Goal: Task Accomplishment & Management: Use online tool/utility

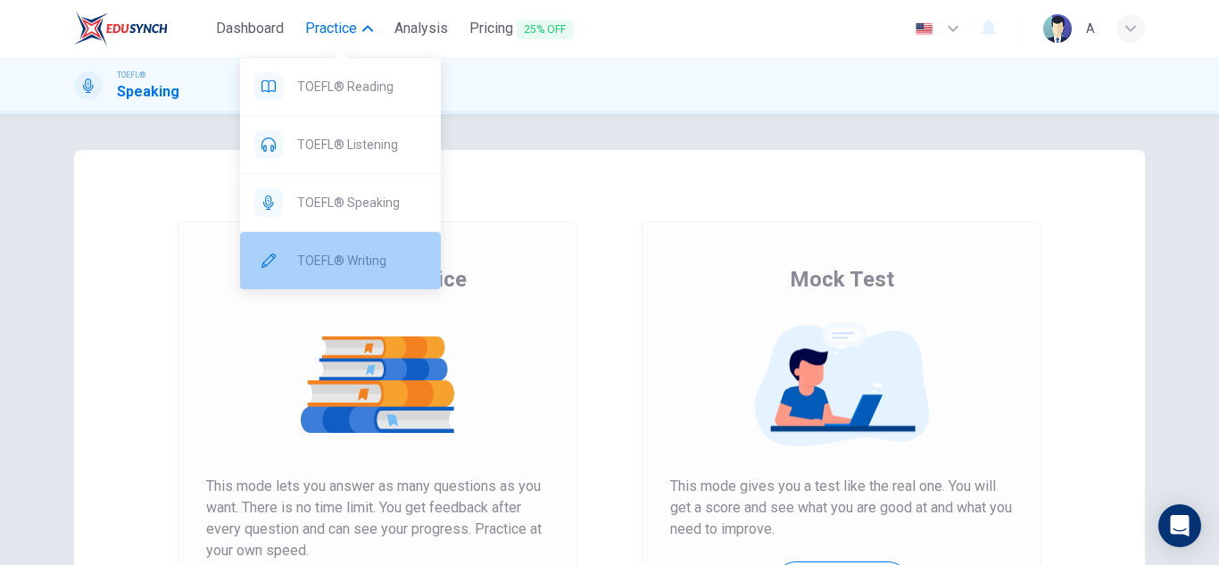
click at [373, 273] on div "TOEFL® Writing" at bounding box center [340, 260] width 201 height 57
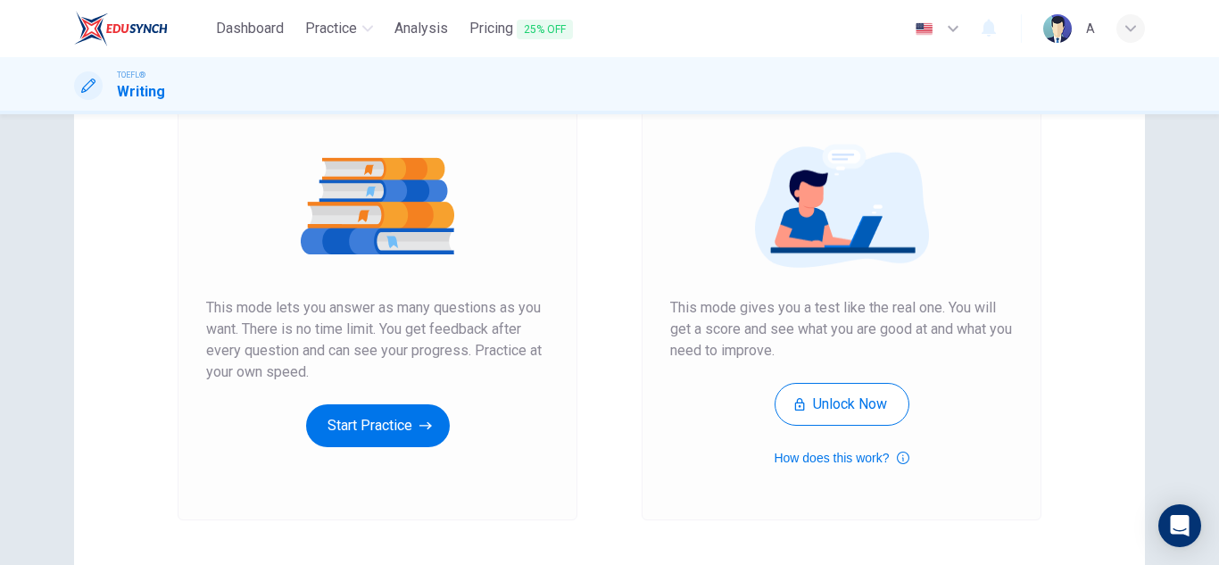
scroll to position [298, 0]
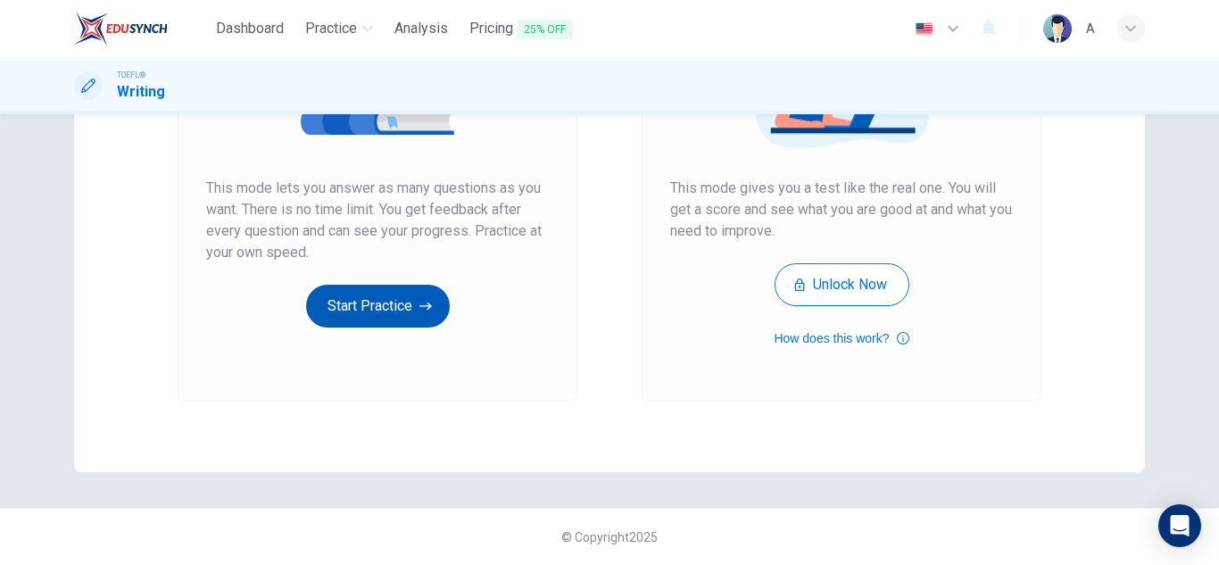
click at [419, 303] on icon "button" at bounding box center [425, 306] width 12 height 18
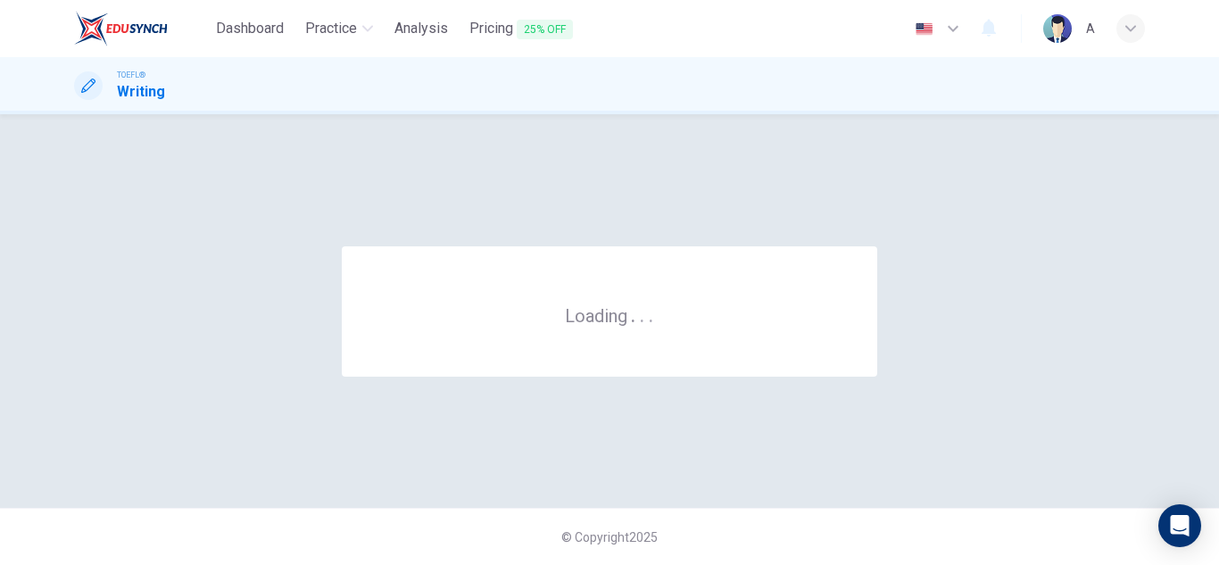
scroll to position [0, 0]
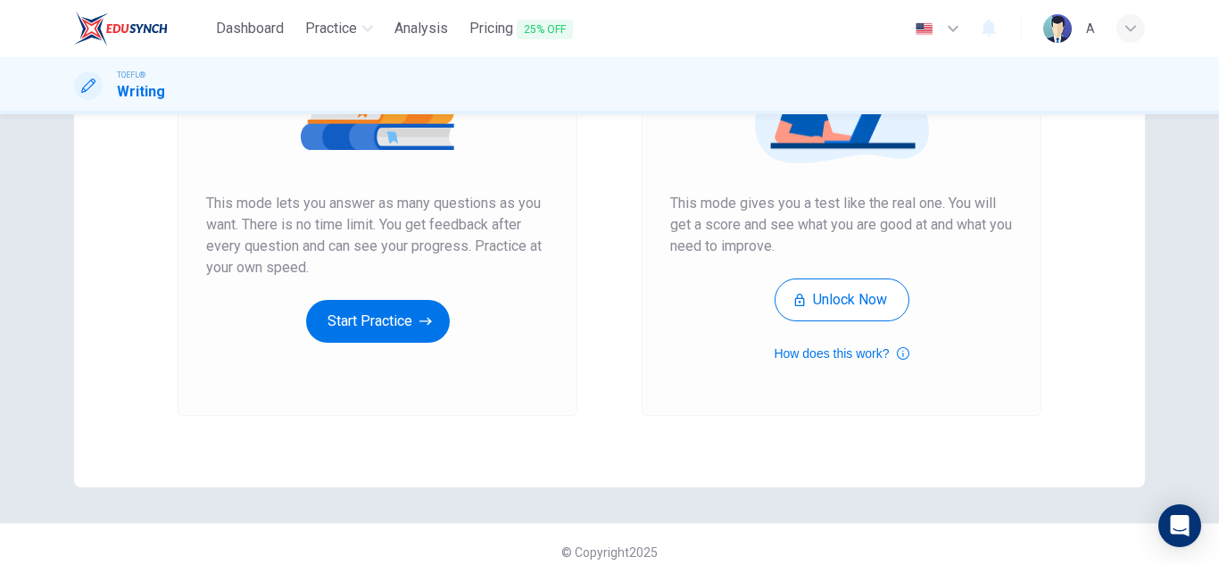
scroll to position [298, 0]
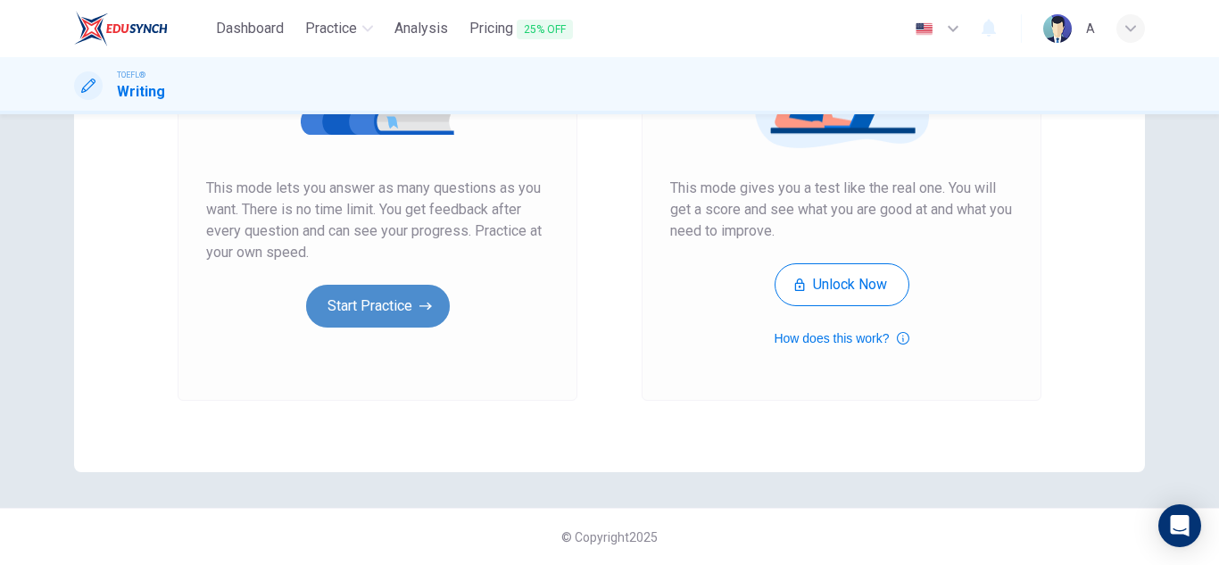
click at [404, 294] on button "Start Practice" at bounding box center [378, 306] width 144 height 43
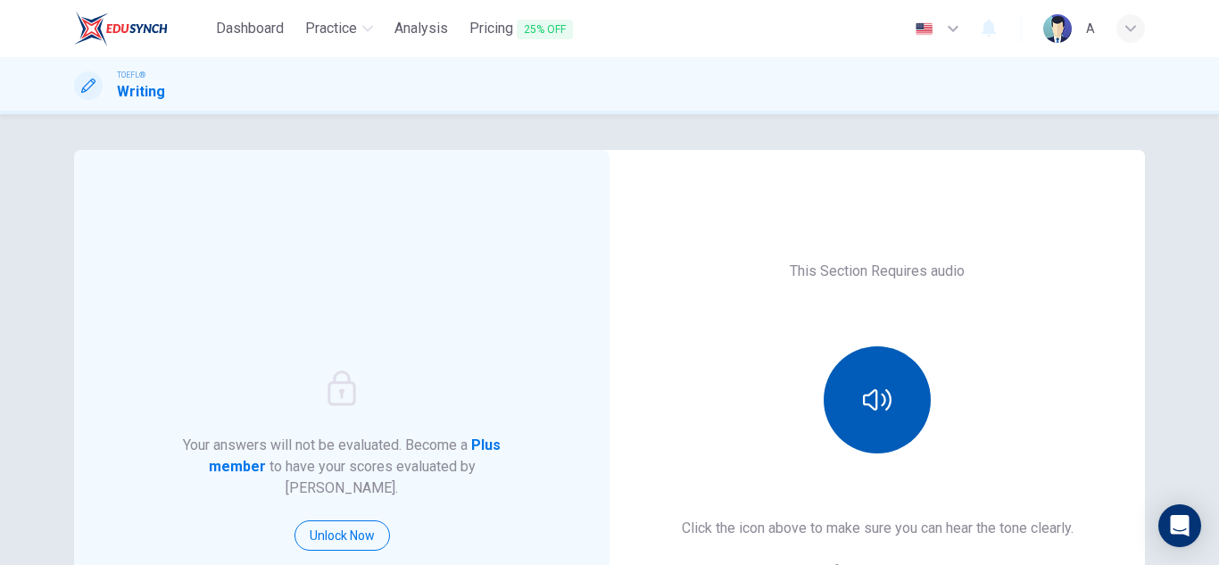
click at [857, 383] on button "button" at bounding box center [877, 399] width 107 height 107
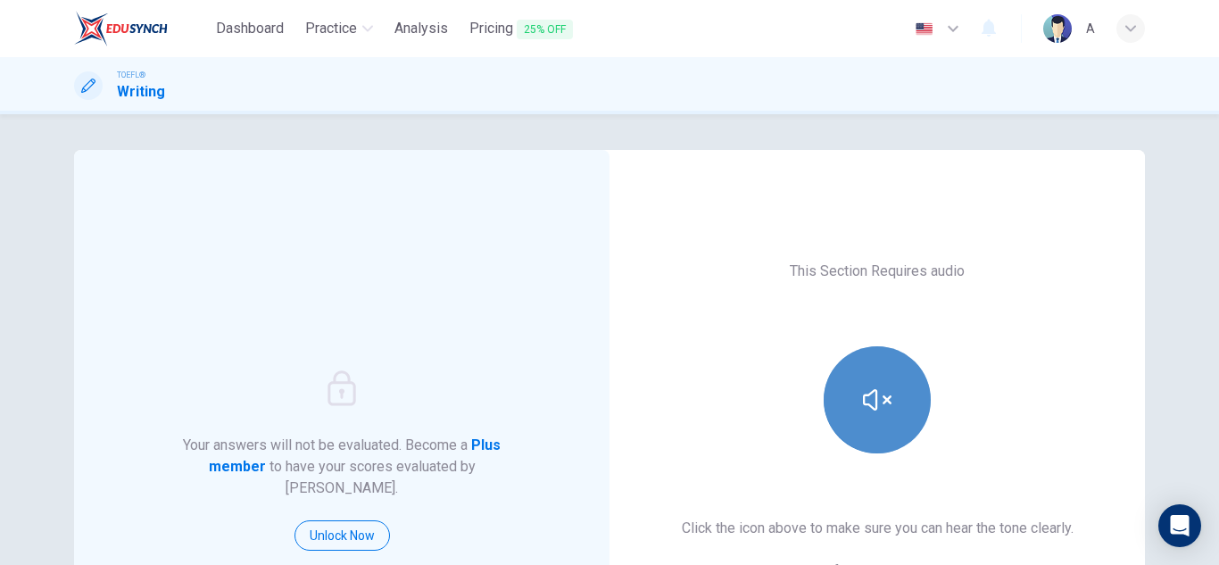
click at [857, 383] on button "button" at bounding box center [877, 399] width 107 height 107
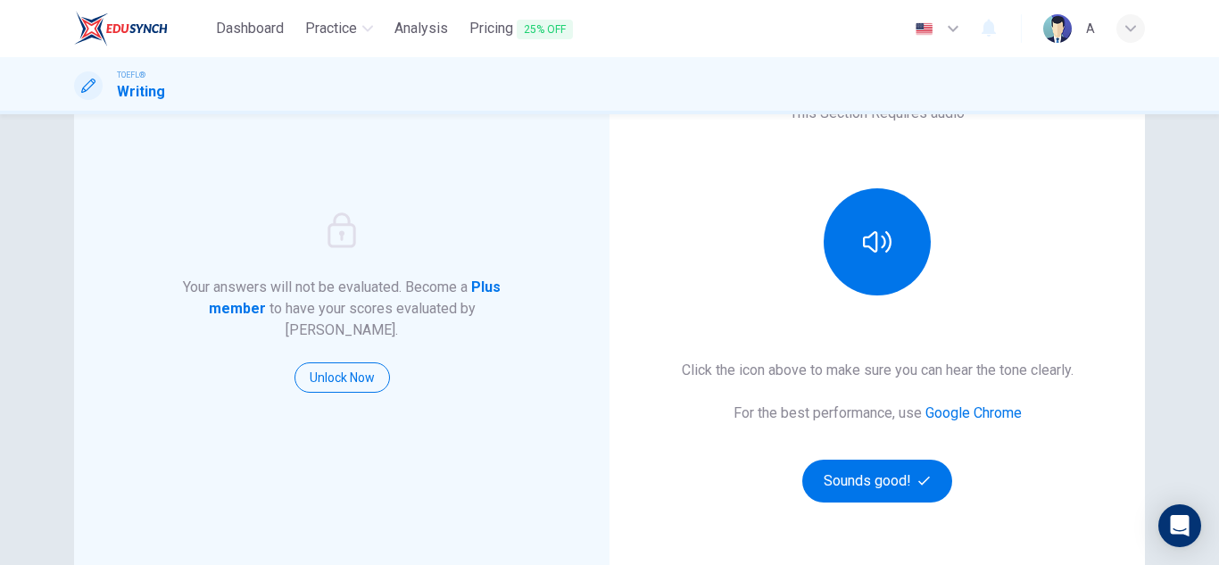
scroll to position [178, 0]
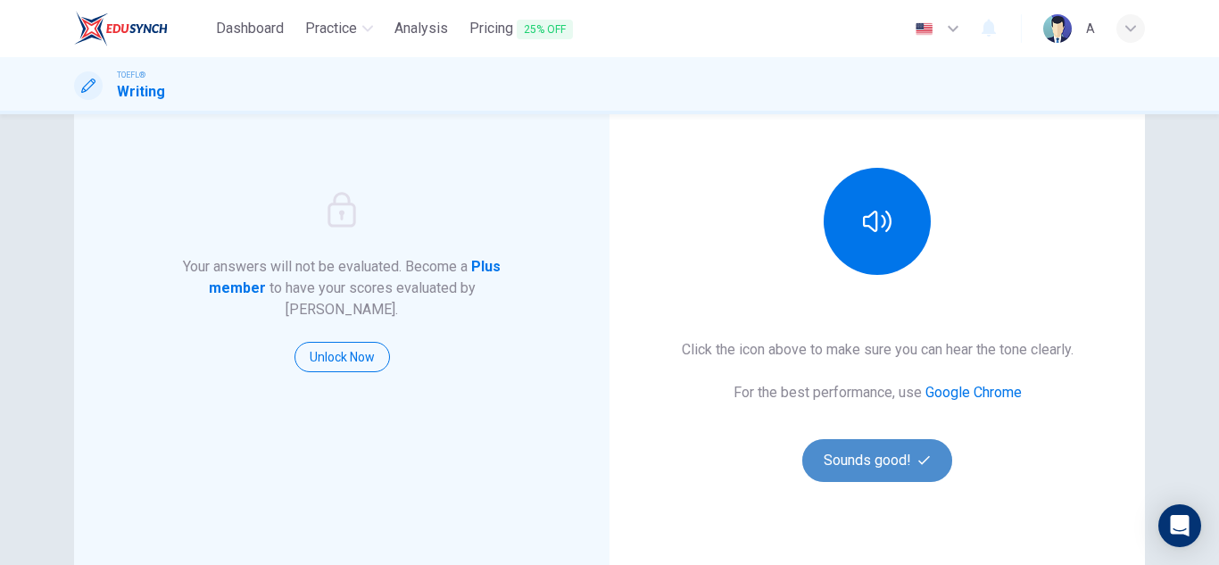
click at [870, 458] on button "Sounds good!" at bounding box center [877, 460] width 150 height 43
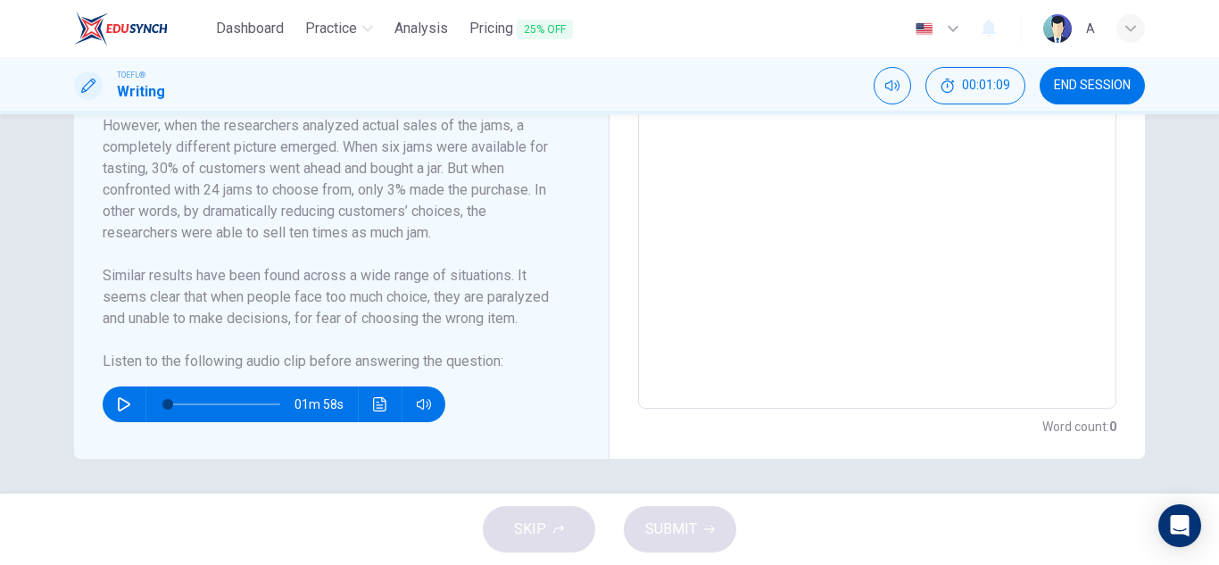
scroll to position [643, 0]
click at [129, 410] on button "button" at bounding box center [124, 404] width 29 height 36
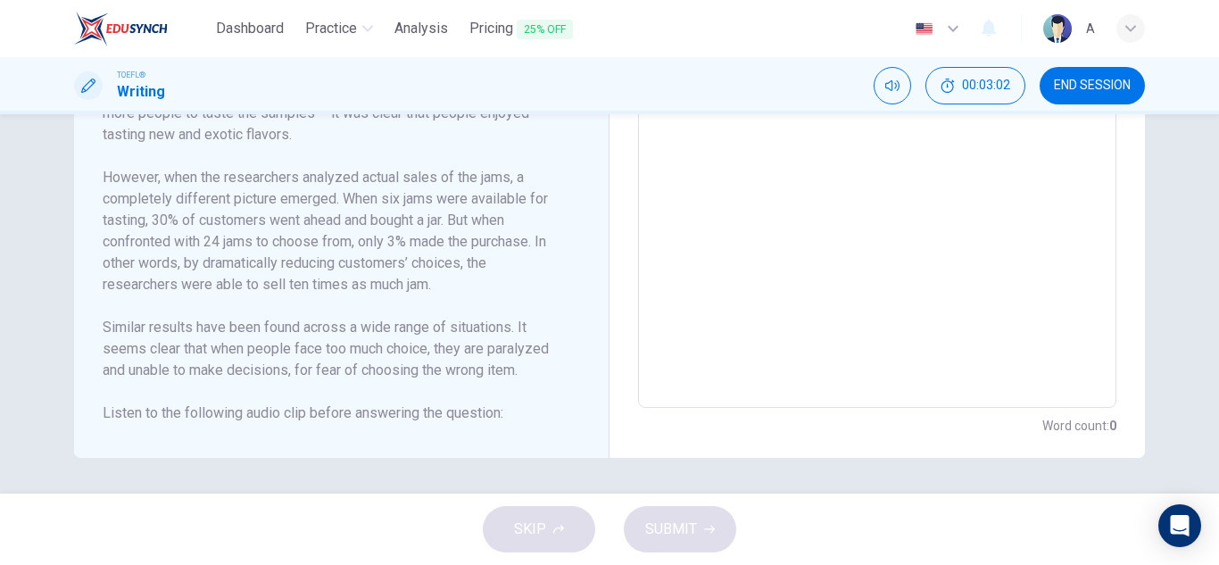
scroll to position [179, 0]
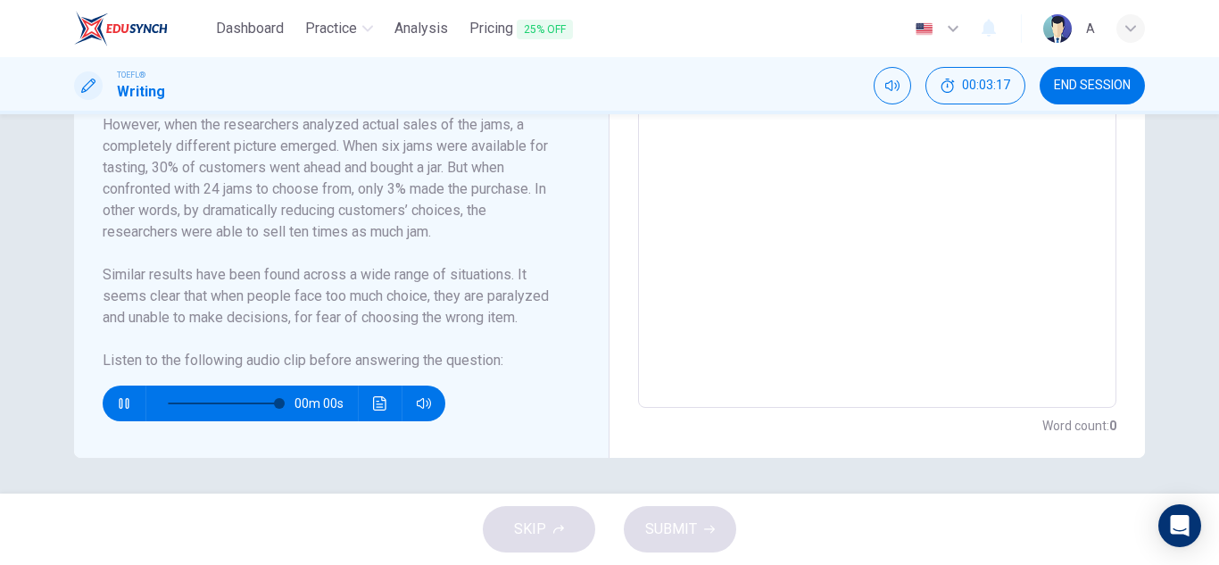
type input "0"
click at [773, 276] on textarea at bounding box center [877, 153] width 453 height 479
type textarea "s"
type textarea "x"
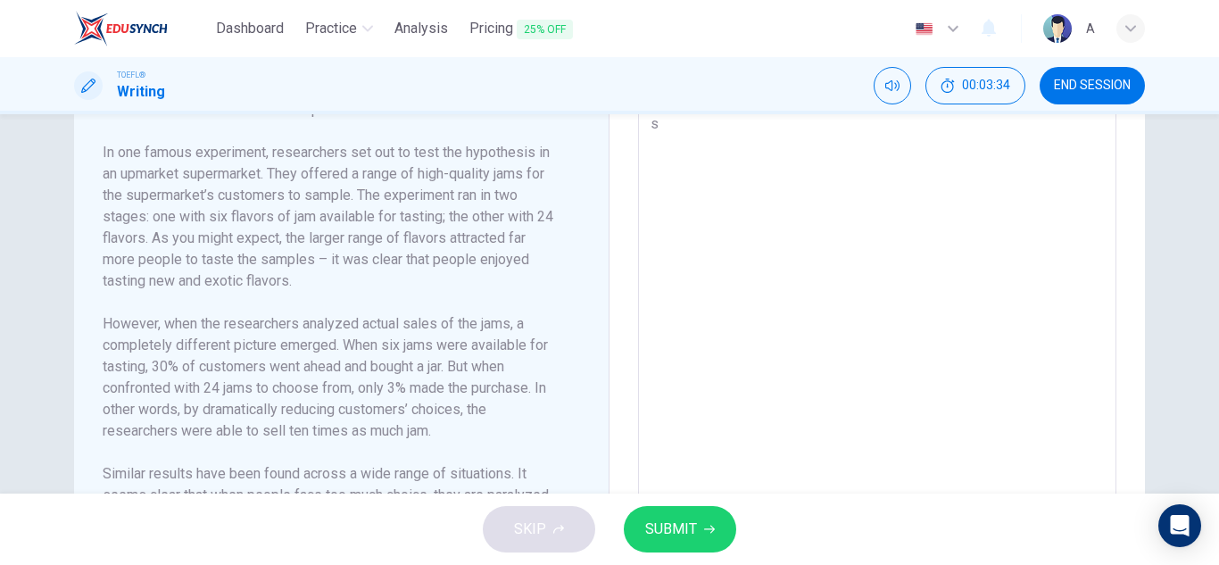
type textarea "s"
click at [695, 543] on button "SUBMIT" at bounding box center [680, 529] width 112 height 46
type textarea "x"
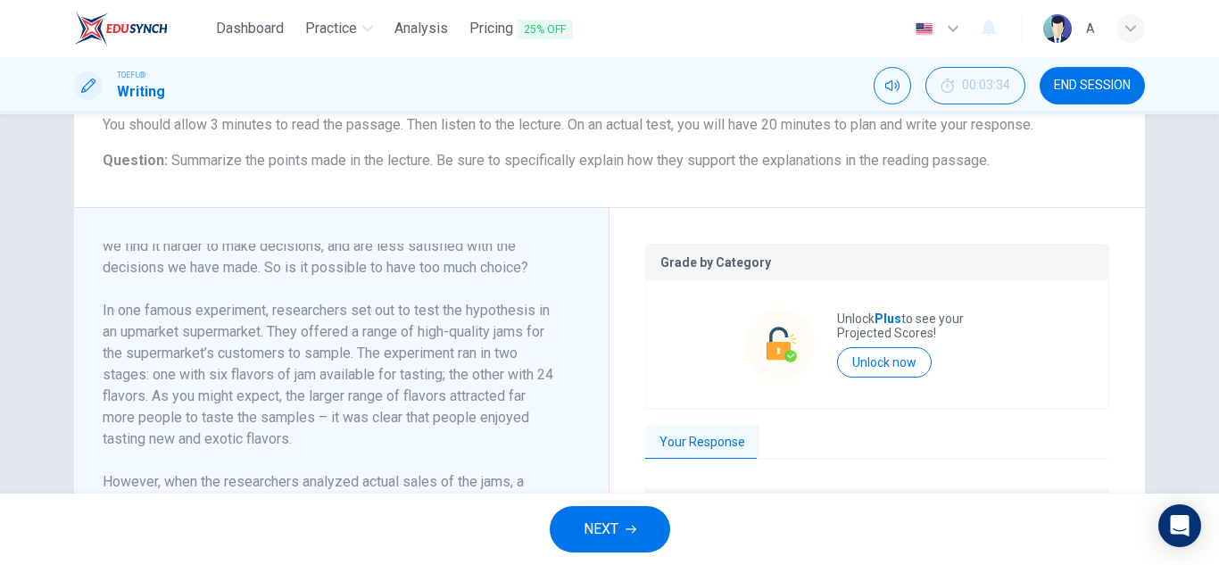
scroll to position [196, 0]
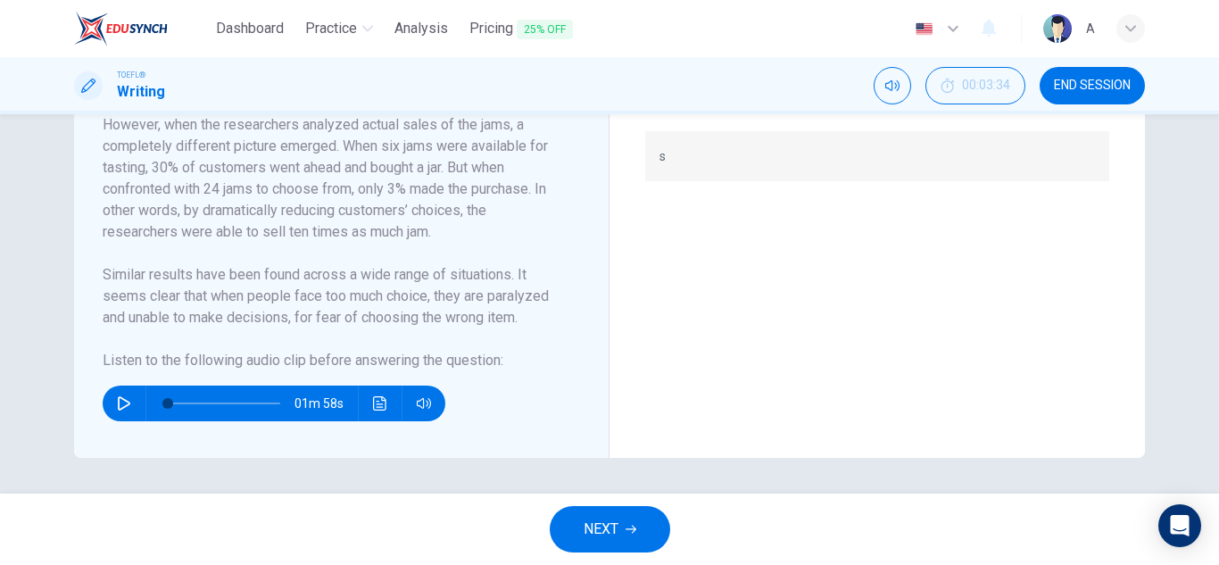
scroll to position [464, 0]
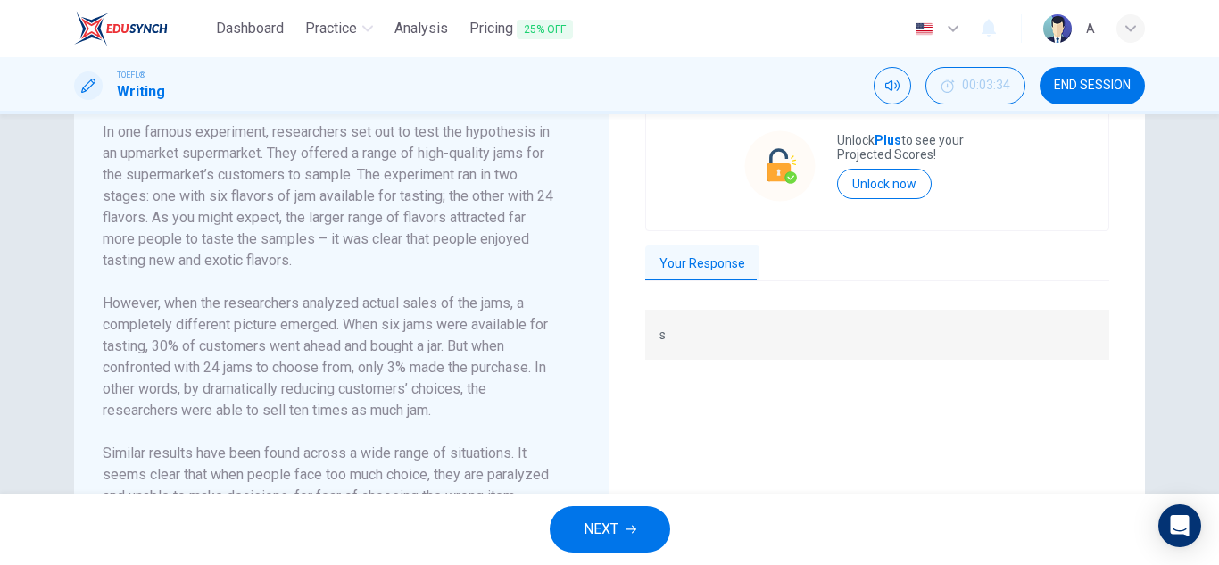
click at [759, 254] on div "Your Response" at bounding box center [877, 263] width 464 height 37
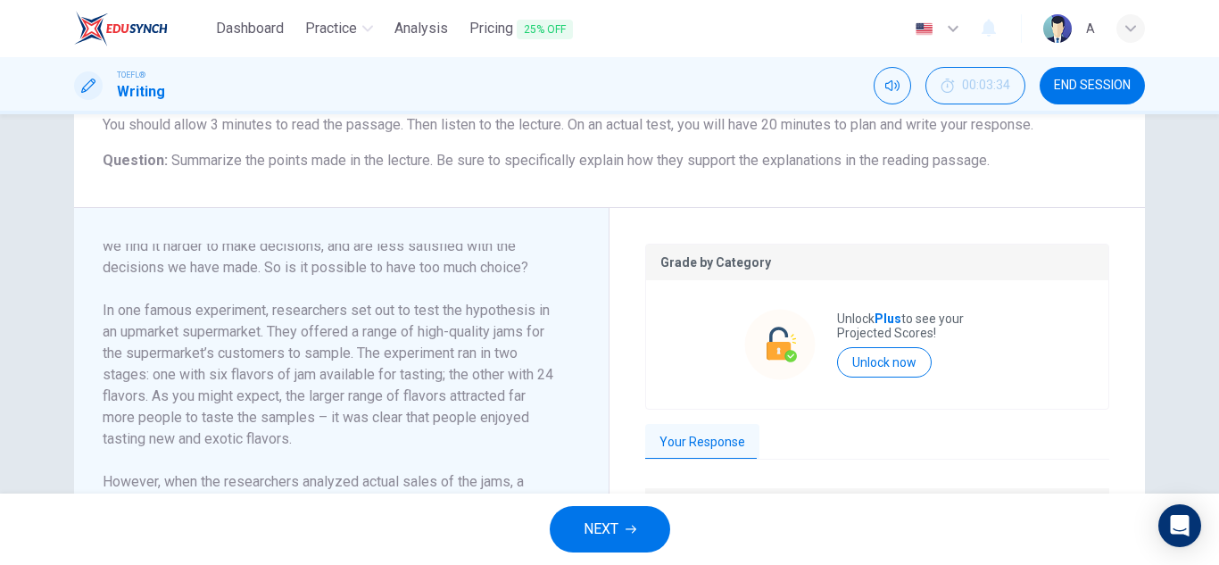
click at [739, 264] on p "Grade by Category" at bounding box center [877, 262] width 434 height 14
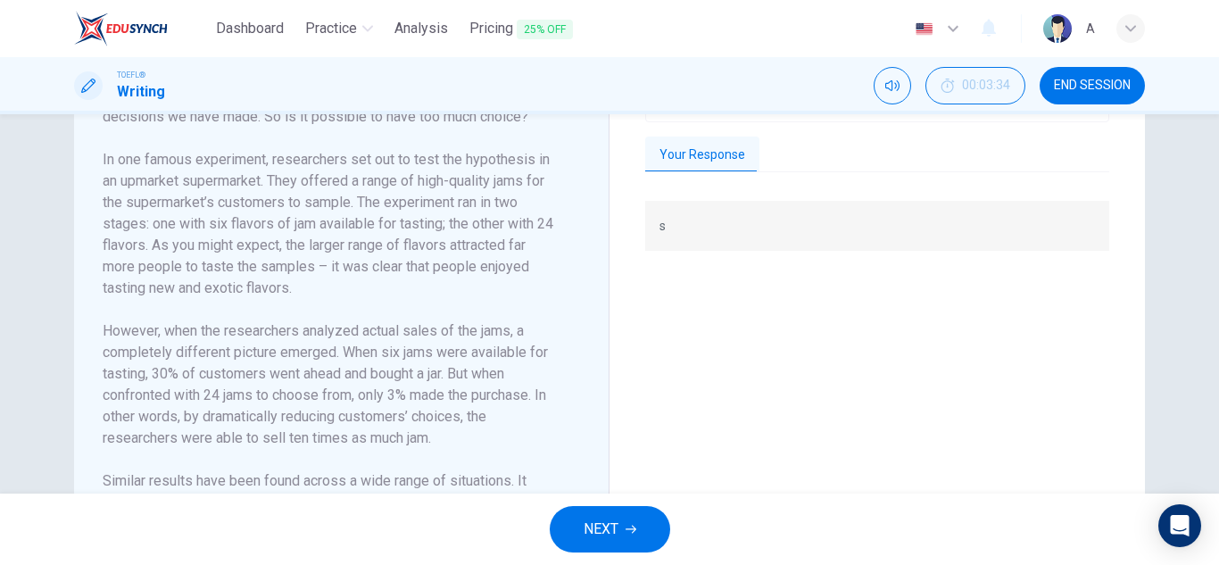
scroll to position [464, 0]
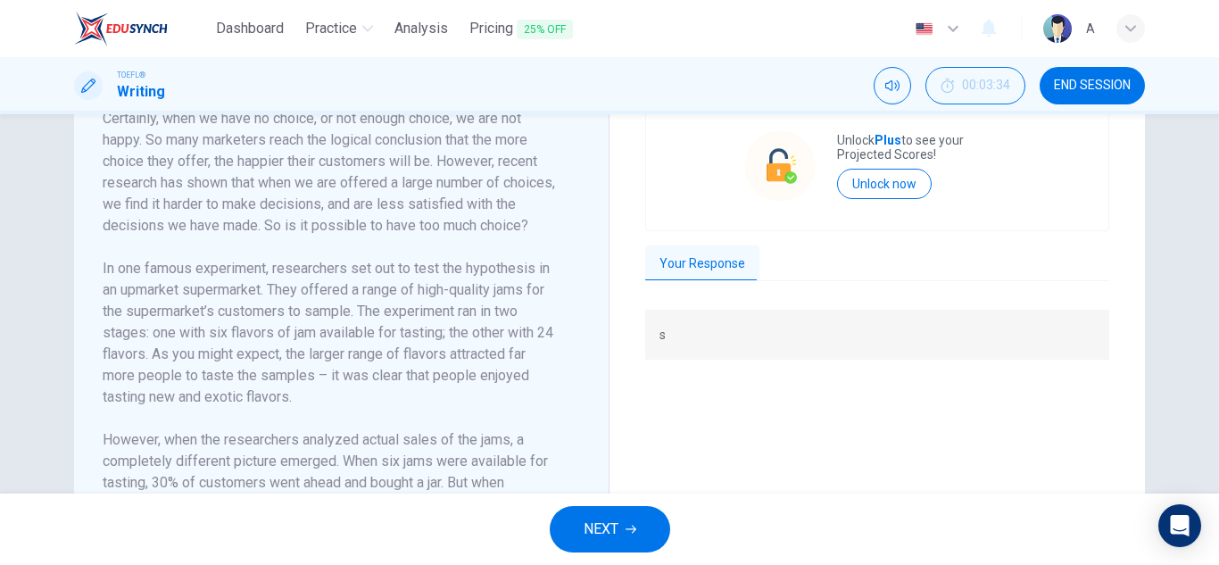
drag, startPoint x: 653, startPoint y: 346, endPoint x: 659, endPoint y: 331, distance: 16.1
click at [657, 333] on div "s" at bounding box center [877, 335] width 464 height 50
drag, startPoint x: 659, startPoint y: 331, endPoint x: 754, endPoint y: 278, distance: 109.5
click at [746, 285] on div "Grade by Category Unlock Plus to see your Projected Scores! Unlock now Your Res…" at bounding box center [877, 315] width 464 height 500
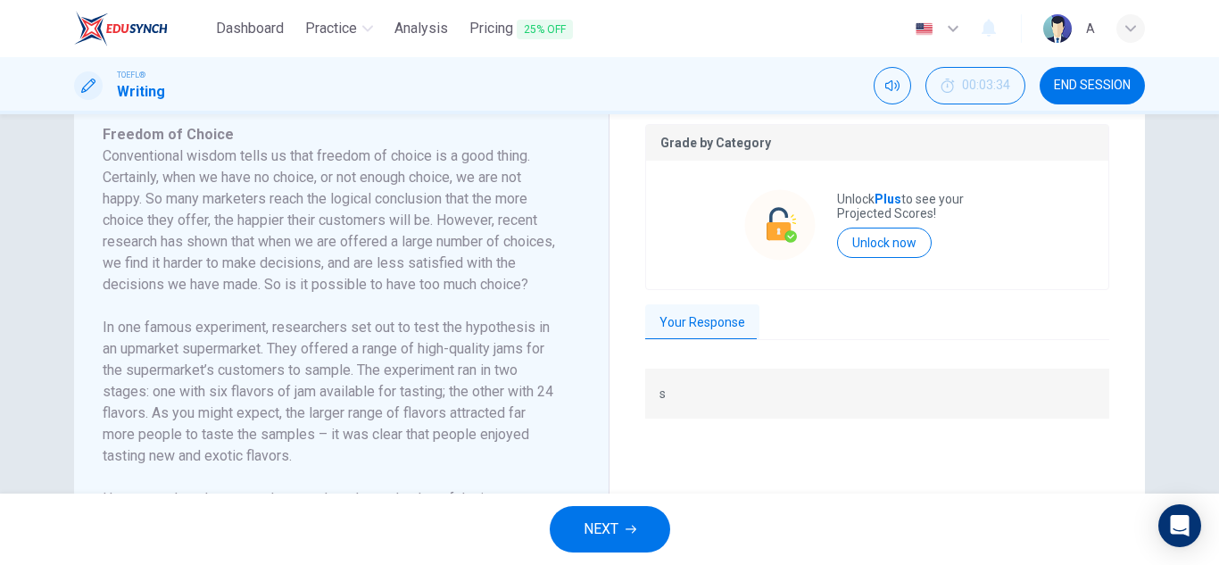
scroll to position [643, 0]
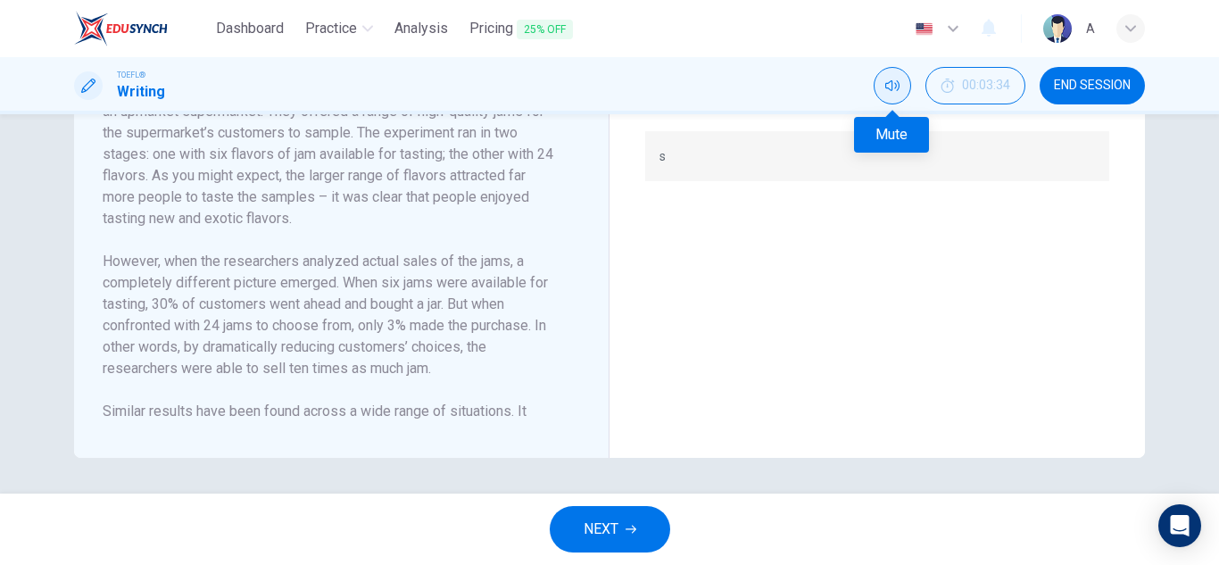
click at [889, 90] on icon "Mute" at bounding box center [892, 86] width 14 height 14
click at [889, 90] on icon "Unmute" at bounding box center [892, 86] width 14 height 14
click at [1166, 514] on div "Open Intercom Messenger" at bounding box center [1180, 525] width 47 height 47
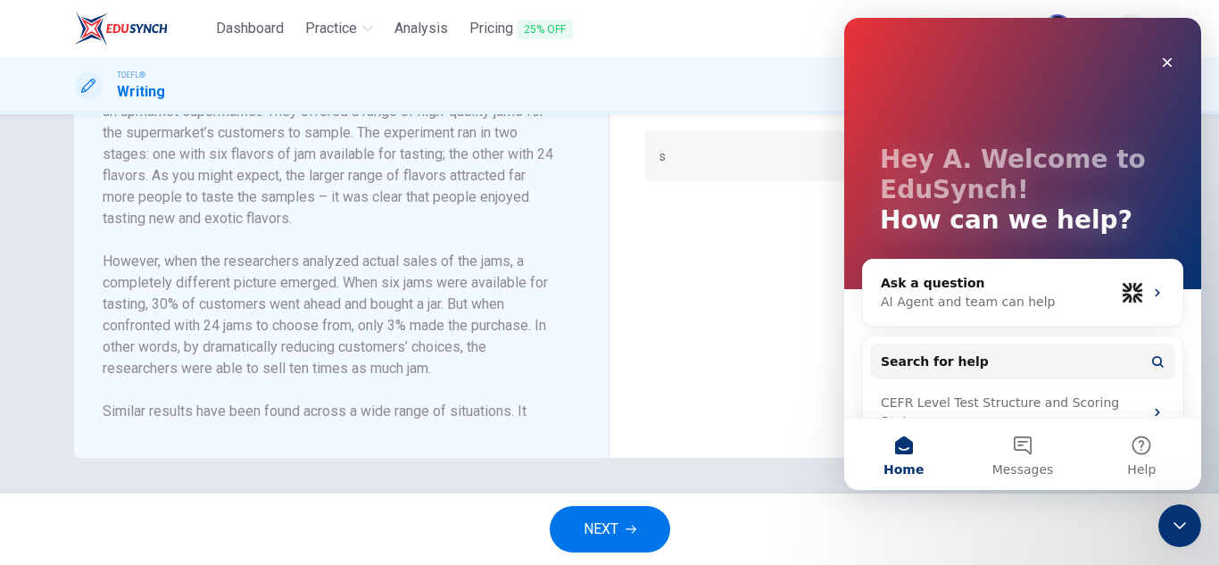
scroll to position [0, 0]
click at [1170, 51] on div "Close" at bounding box center [1167, 62] width 32 height 32
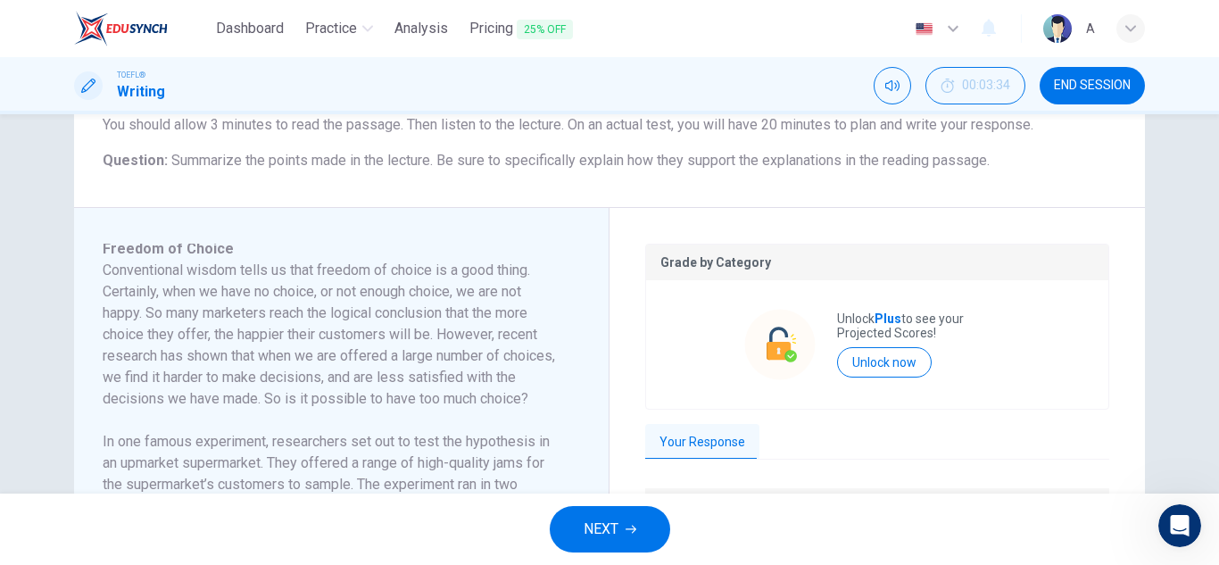
scroll to position [1, 0]
drag, startPoint x: 98, startPoint y: 268, endPoint x: 260, endPoint y: 344, distance: 178.4
click at [255, 346] on h6 "Conventional wisdom tells us that freedom of choice is a good thing. Certainly,…" at bounding box center [331, 339] width 456 height 150
drag, startPoint x: 260, startPoint y: 344, endPoint x: 0, endPoint y: 576, distance: 348.8
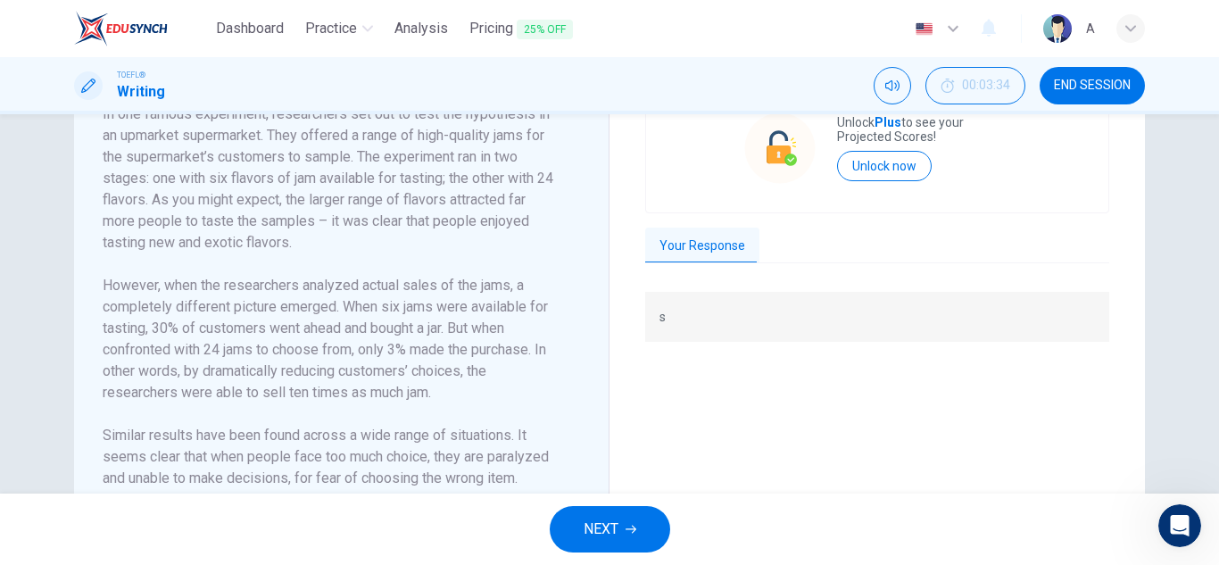
scroll to position [643, 0]
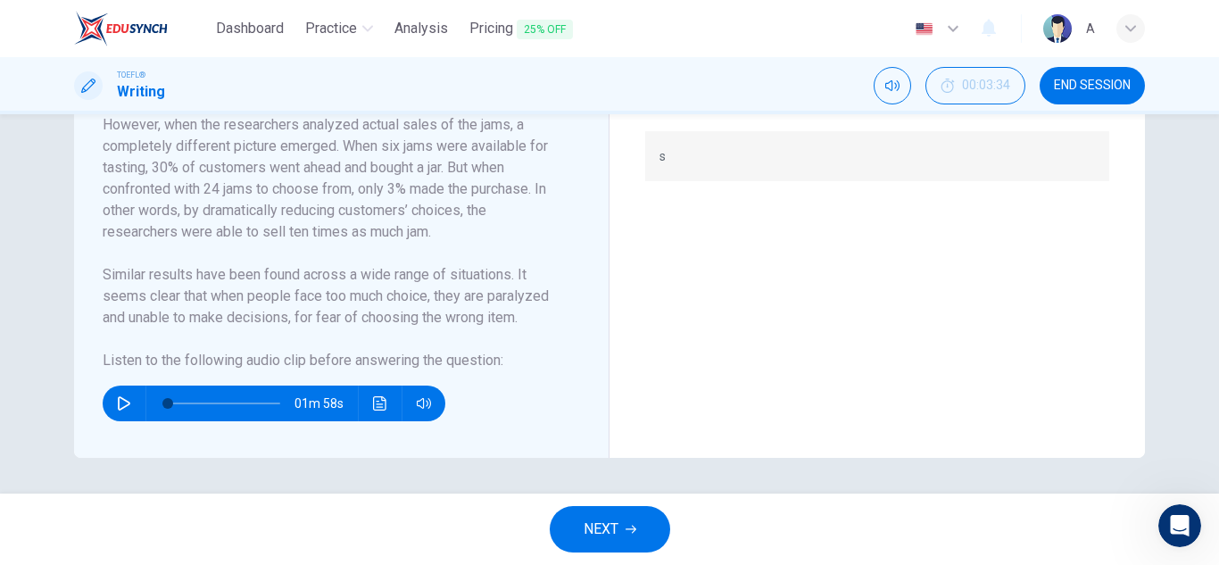
click at [90, 387] on div "Freedom of Choice Conventional wisdom tells us that freedom of choice is a good…" at bounding box center [341, 154] width 535 height 607
click at [121, 401] on icon "button" at bounding box center [124, 403] width 12 height 14
click at [121, 401] on icon "button" at bounding box center [124, 403] width 10 height 11
type input "0"
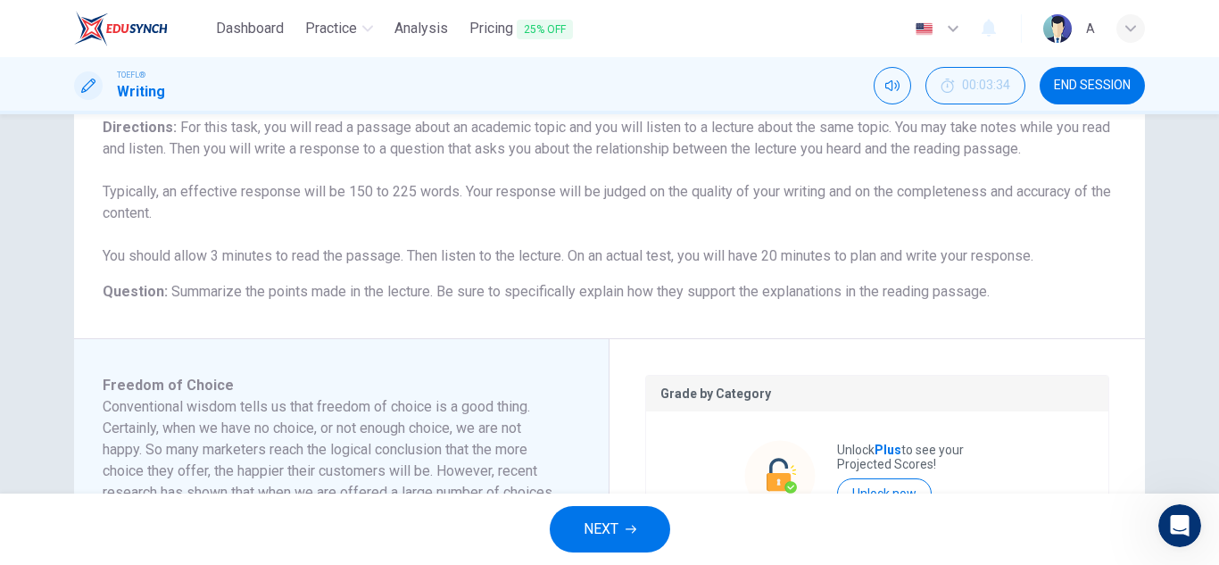
scroll to position [196, 0]
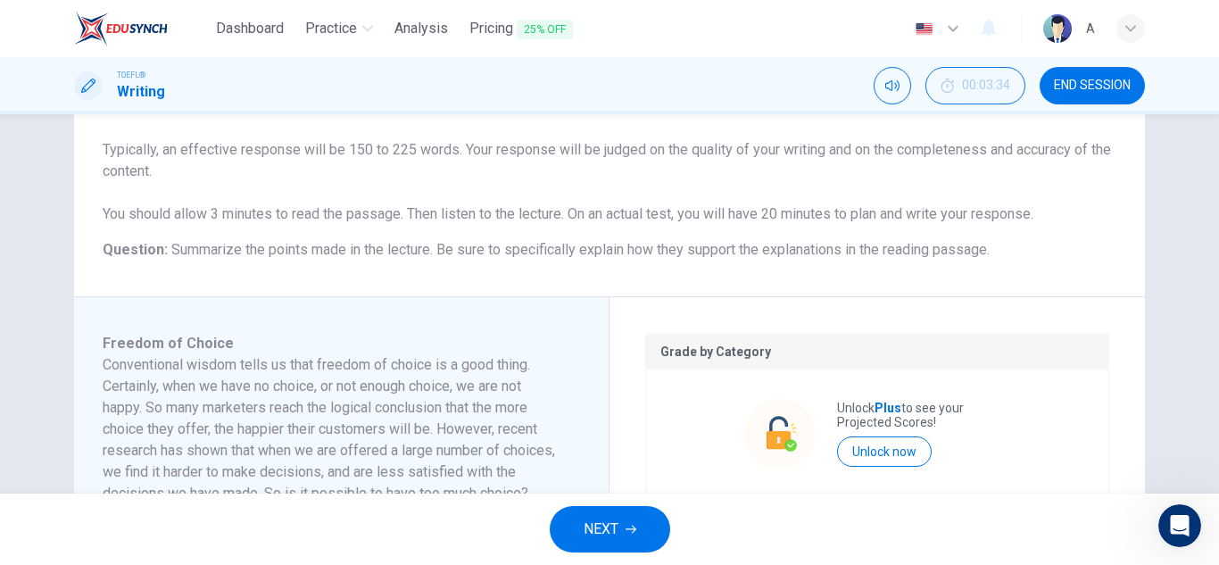
click at [780, 367] on div "Grade by Category" at bounding box center [877, 352] width 462 height 36
click at [684, 357] on p "Grade by Category" at bounding box center [877, 351] width 434 height 14
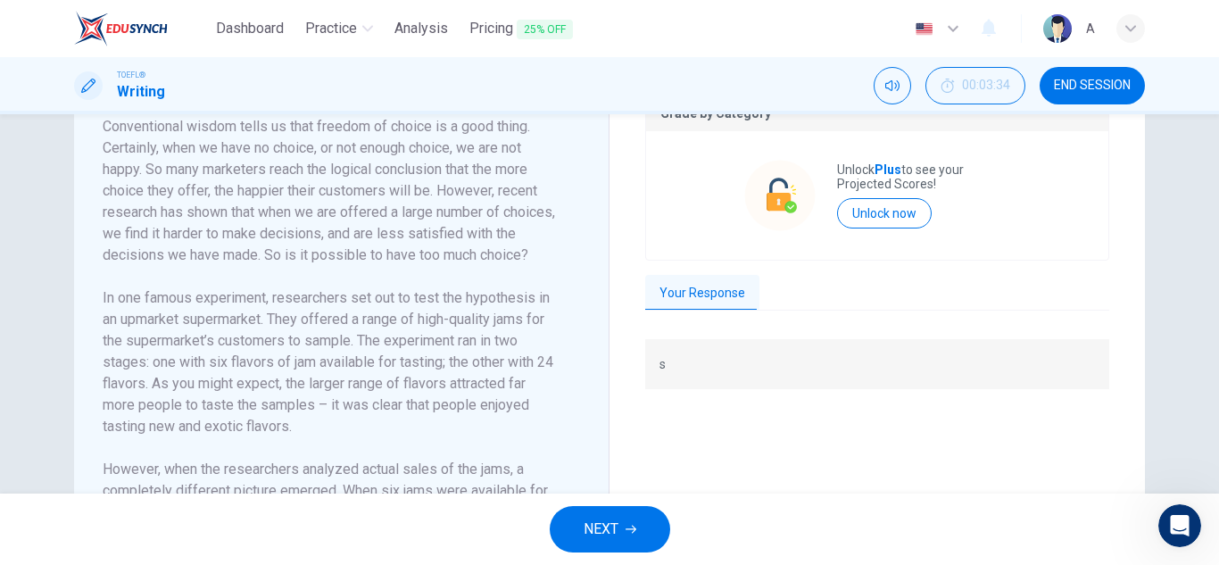
scroll to position [286, 0]
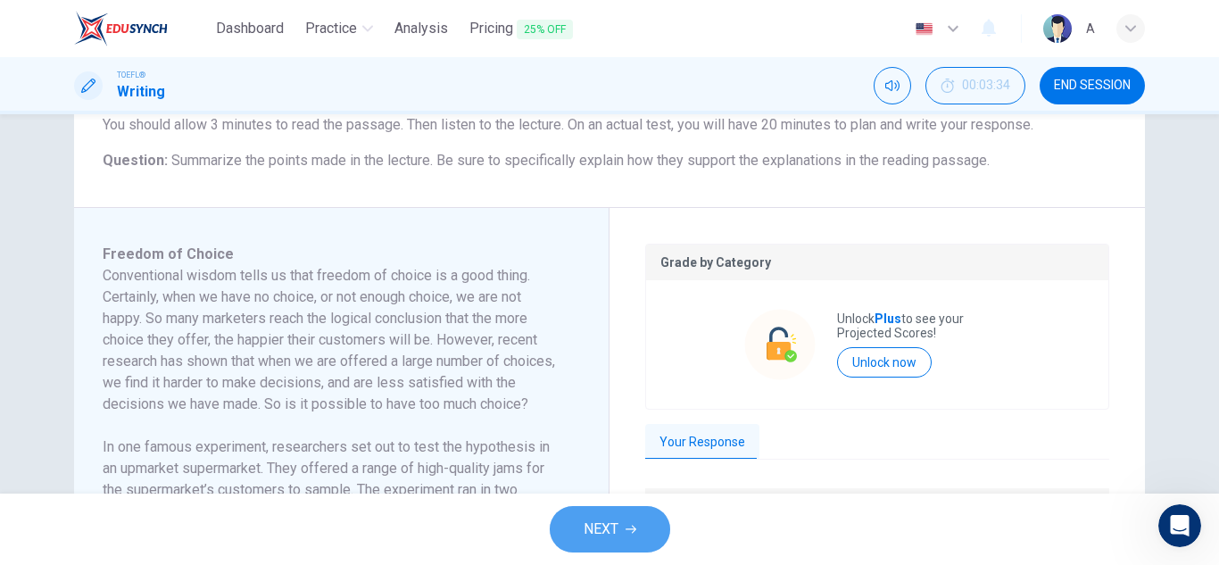
click at [649, 523] on button "NEXT" at bounding box center [610, 529] width 120 height 46
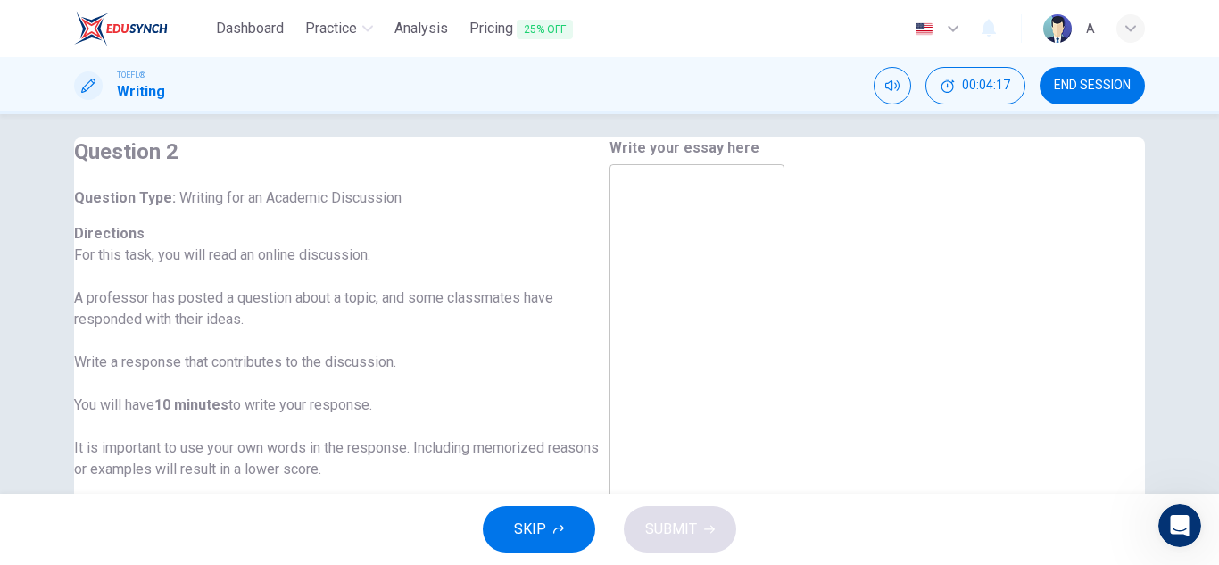
scroll to position [0, 0]
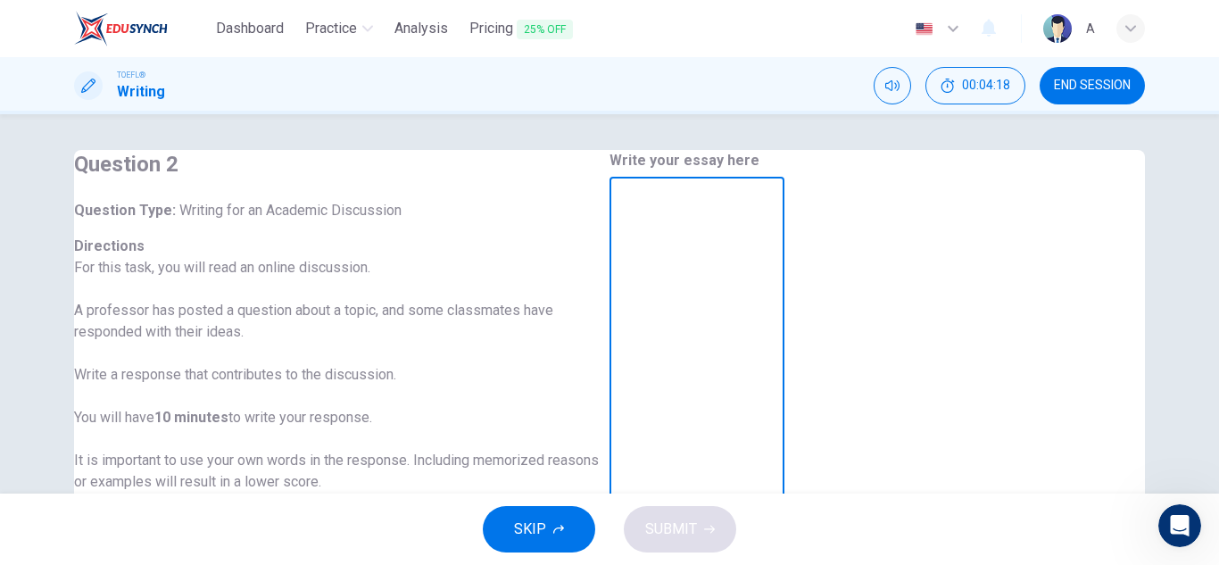
click at [772, 234] on textarea at bounding box center [697, 490] width 150 height 596
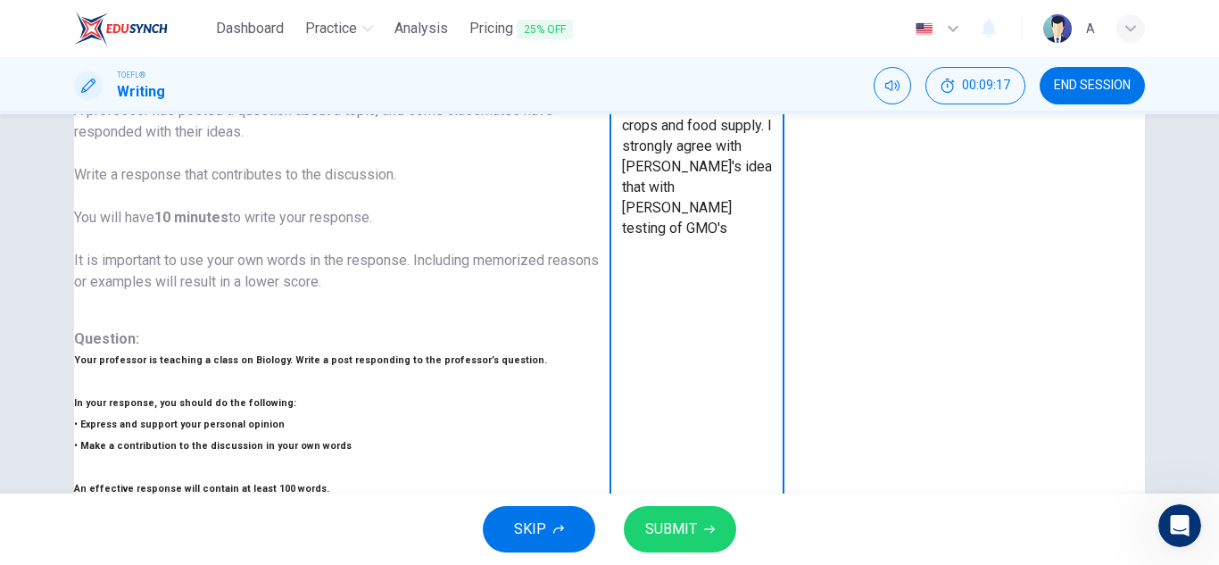
scroll to position [31, 0]
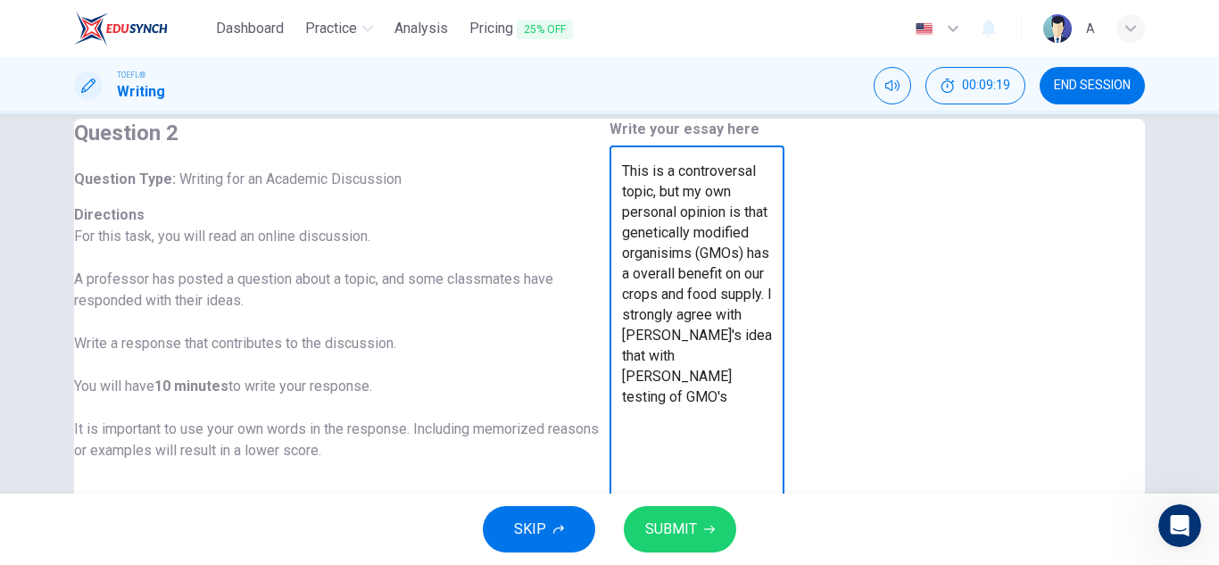
click at [668, 269] on textarea "This is a controversal topic, but my own personal opinion is that genetically m…" at bounding box center [697, 459] width 150 height 596
click at [772, 274] on textarea "This is a controversal topic, but my own personal opinion is that genetically m…" at bounding box center [697, 459] width 150 height 596
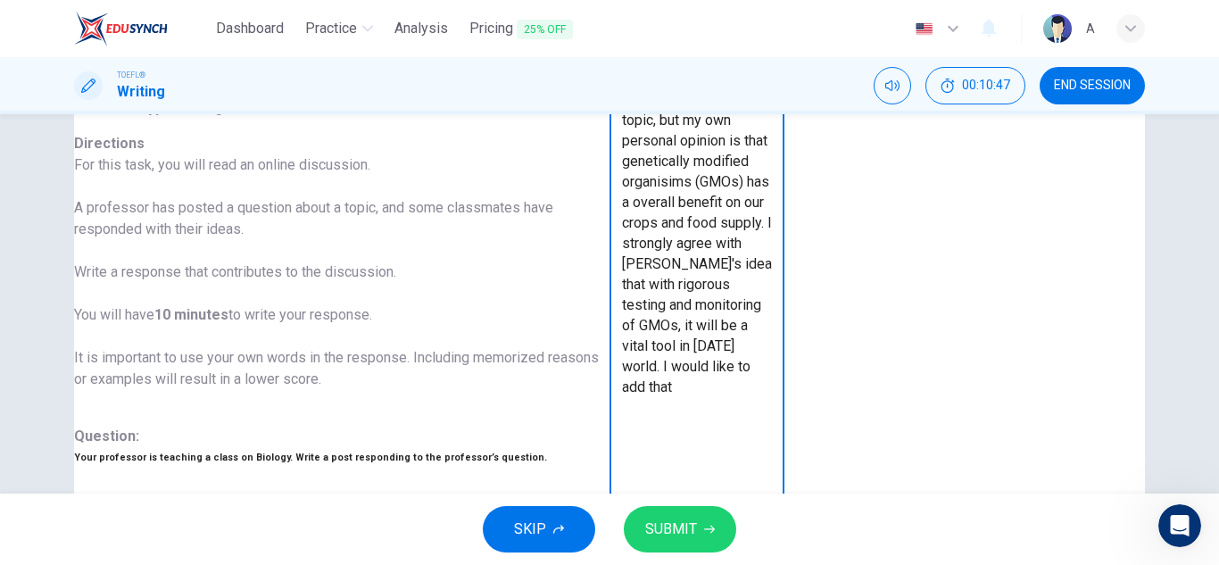
scroll to position [104, 0]
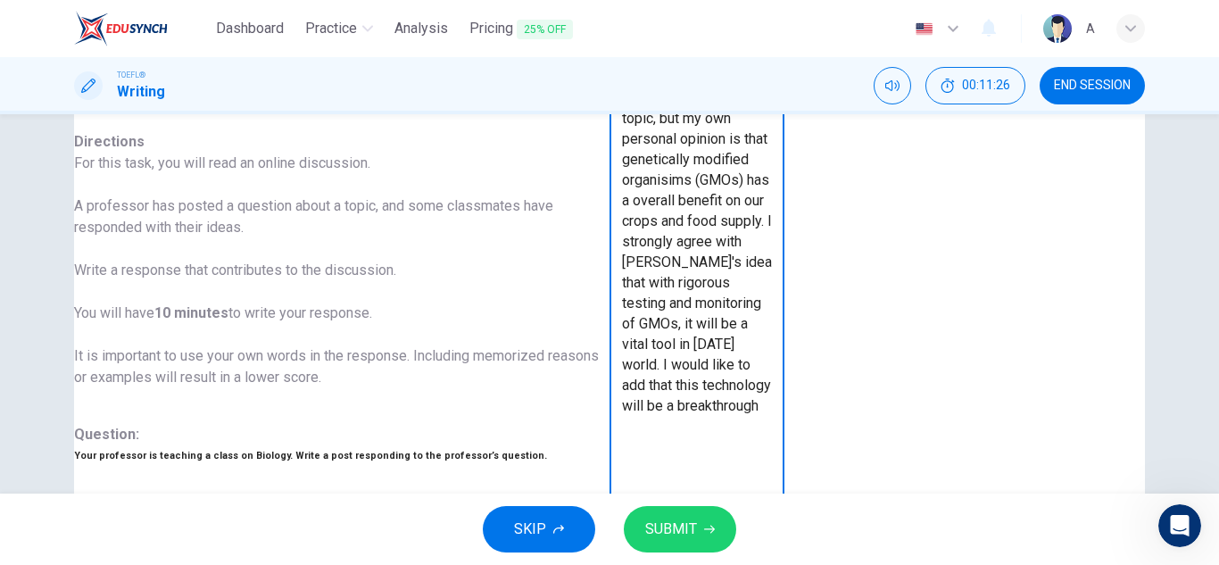
click at [772, 220] on textarea "This is a controversal topic, but my own personal opinion is that genetically m…" at bounding box center [697, 385] width 150 height 596
click at [764, 241] on textarea "This is a controversal topic, but my own personal opinion is that genetically m…" at bounding box center [697, 385] width 150 height 596
click at [772, 215] on textarea "This is a controversal topic, but my own personal opinion is that genetically m…" at bounding box center [697, 385] width 150 height 596
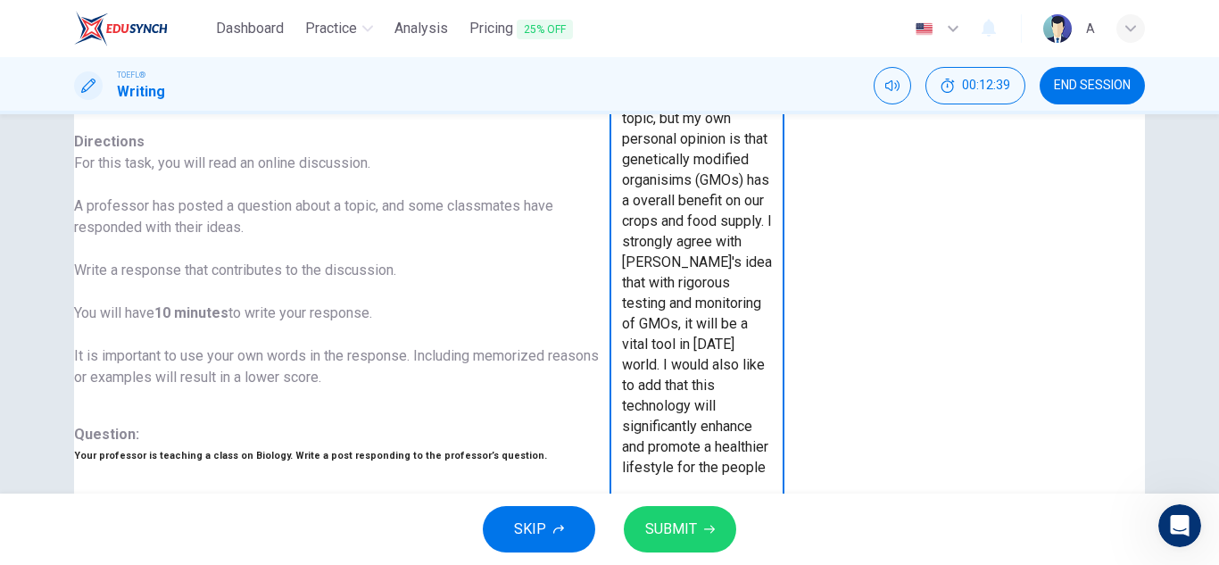
click at [772, 215] on textarea "This is a controversal topic, but my own personal opinion is that genetically m…" at bounding box center [697, 385] width 150 height 596
click at [772, 237] on textarea "This is a controversal topic, but my own personal opinion is that genetically m…" at bounding box center [697, 385] width 150 height 596
click at [772, 241] on textarea "This is a controversal topic, but my own personal opinion is that genetically m…" at bounding box center [697, 385] width 150 height 596
click at [772, 236] on textarea "This is a controversal topic, but my own personal opinion is that genetically m…" at bounding box center [697, 385] width 150 height 596
click at [694, 236] on textarea "This is a controversal topic, but my own personal opinion is that genetically m…" at bounding box center [697, 385] width 150 height 596
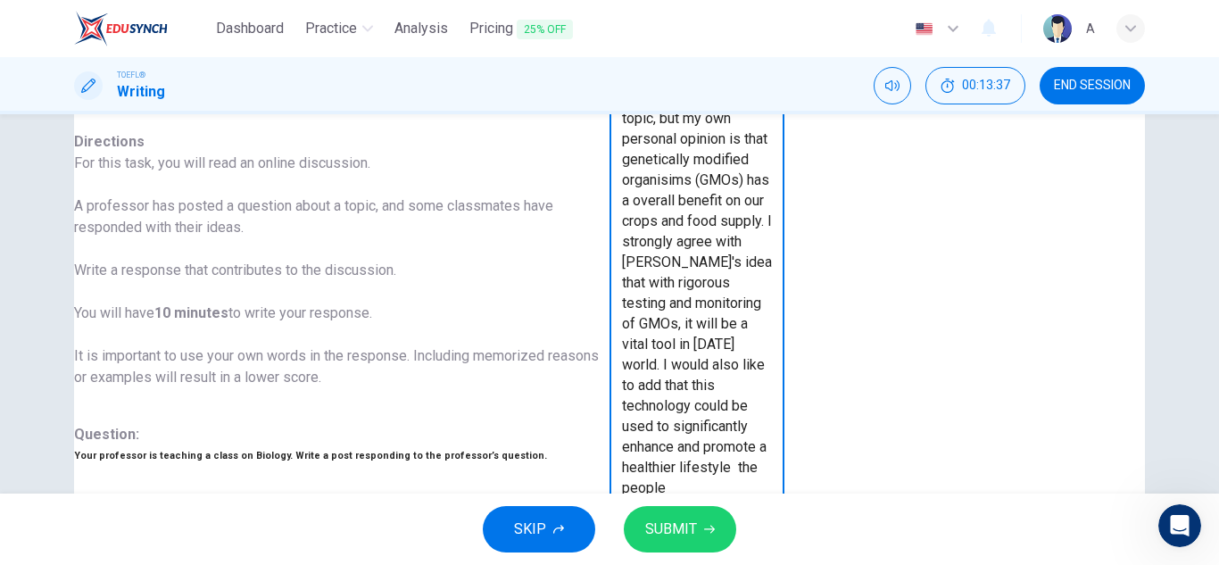
click at [772, 245] on textarea "This is a controversal topic, but my own personal opinion is that genetically m…" at bounding box center [697, 385] width 150 height 596
click at [772, 248] on textarea "This is a controversal topic, but my own personal opinion is that genetically m…" at bounding box center [697, 385] width 150 height 596
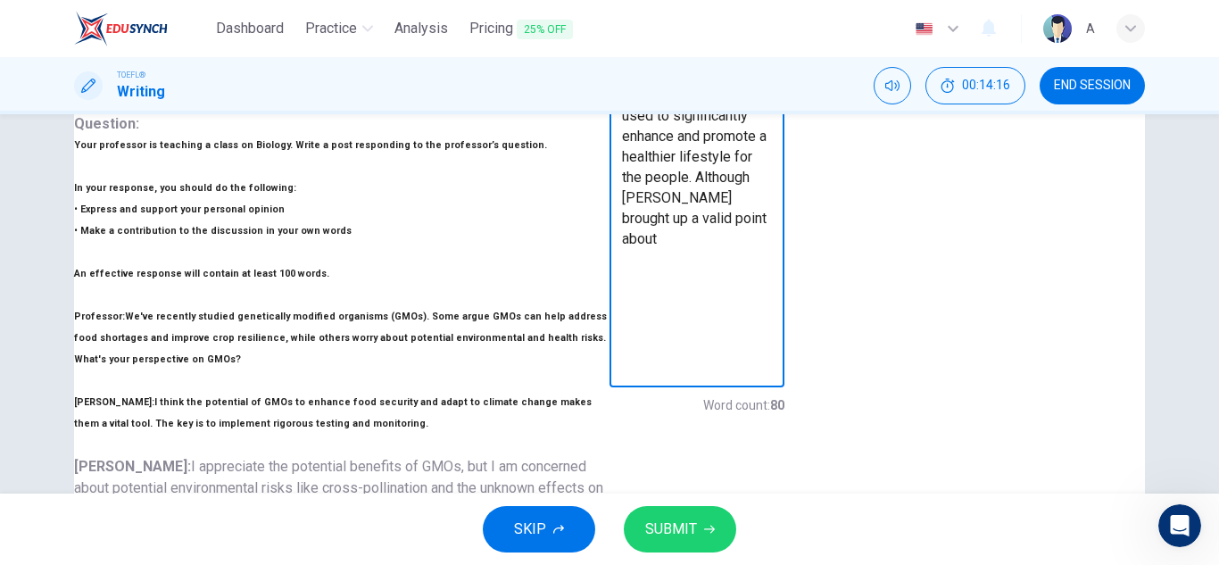
scroll to position [200, 0]
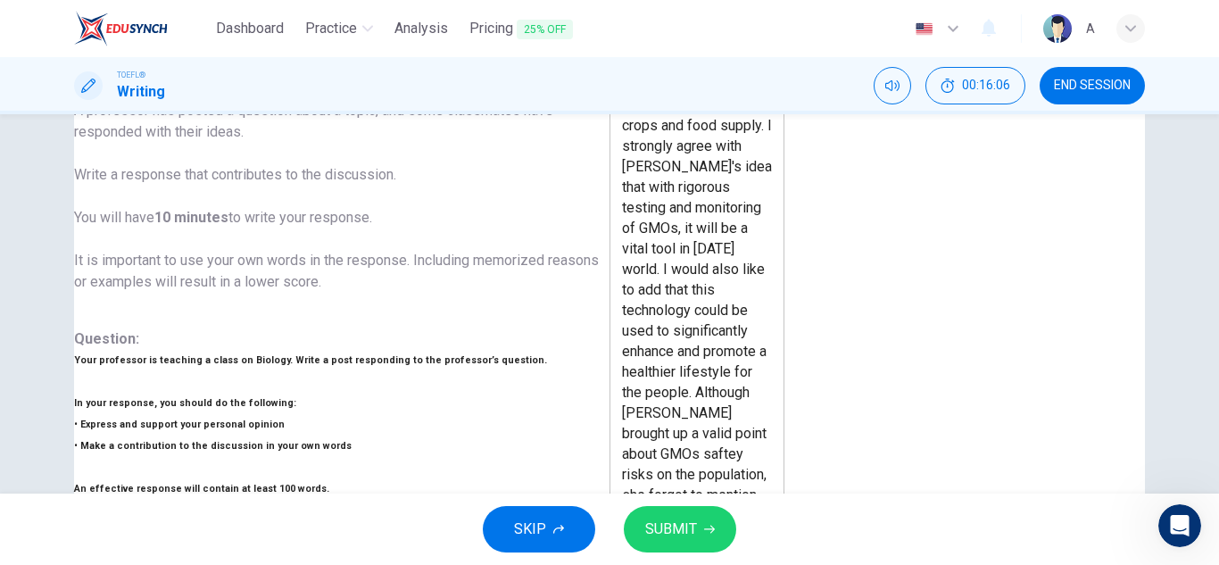
click at [1205, 266] on div "Question 2 Question Type : Writing for an Academic Discussion Directions For th…" at bounding box center [609, 303] width 1219 height 379
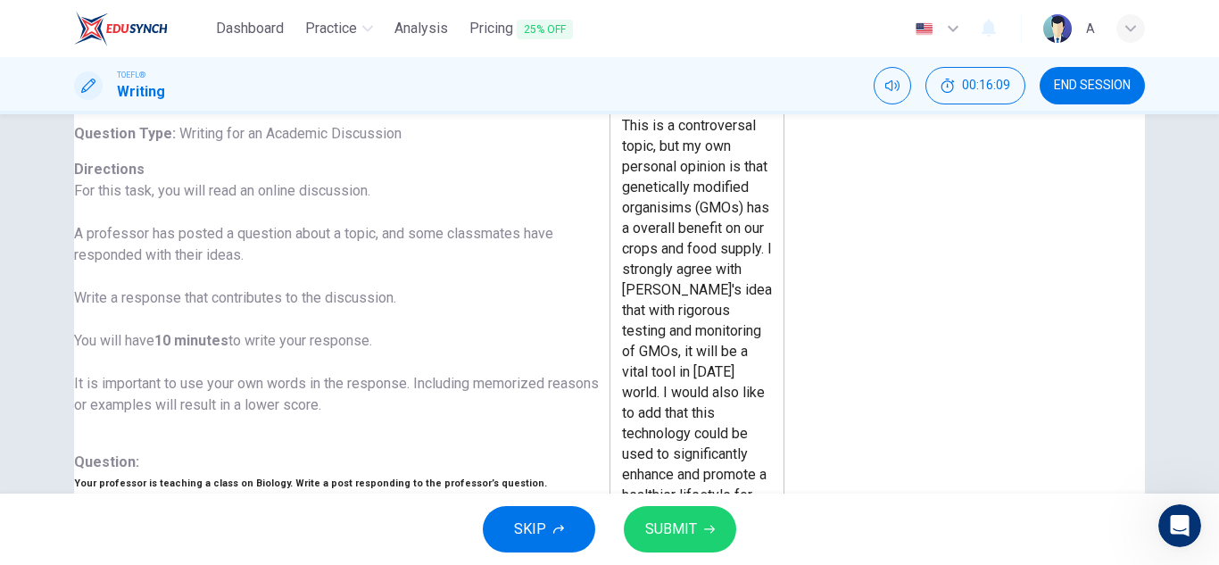
scroll to position [79, 0]
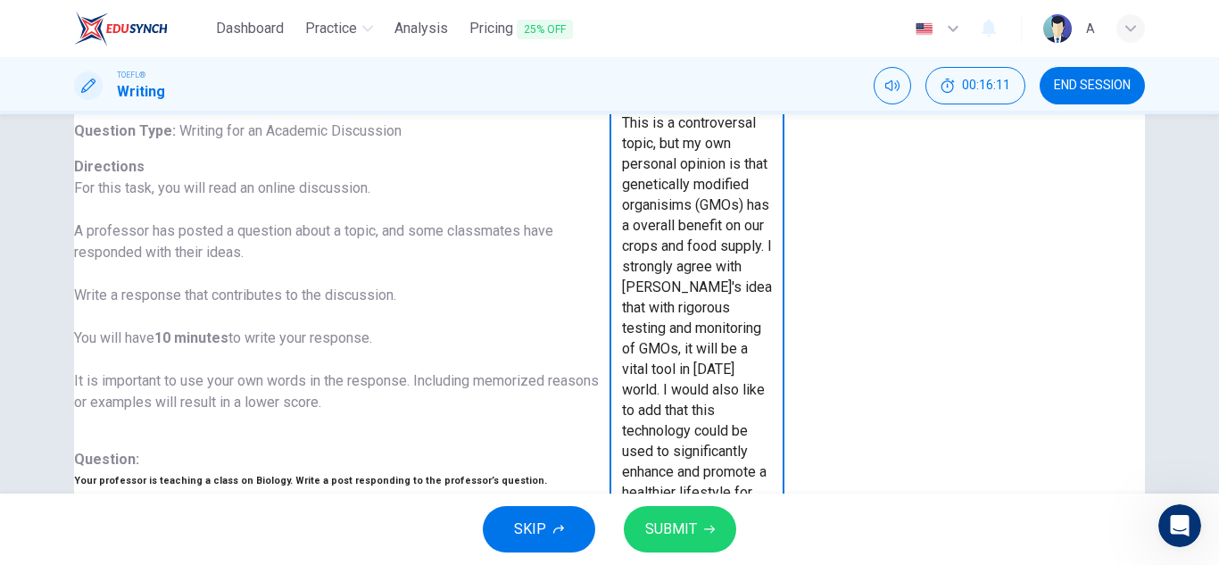
click at [772, 322] on textarea "This is a controversal topic, but my own personal opinion is that genetically m…" at bounding box center [697, 410] width 150 height 596
click at [676, 301] on textarea "This is a controversal topic, but my own personal opinion is that genetically m…" at bounding box center [697, 410] width 150 height 596
click at [772, 302] on textarea "This is a controversal topic, but my own personal opinion is that genetically m…" at bounding box center [697, 410] width 150 height 596
drag, startPoint x: 789, startPoint y: 300, endPoint x: 1046, endPoint y: 279, distance: 257.8
click at [772, 279] on textarea "This is a controversal topic, but my own personal opinion is that genetically m…" at bounding box center [697, 410] width 150 height 596
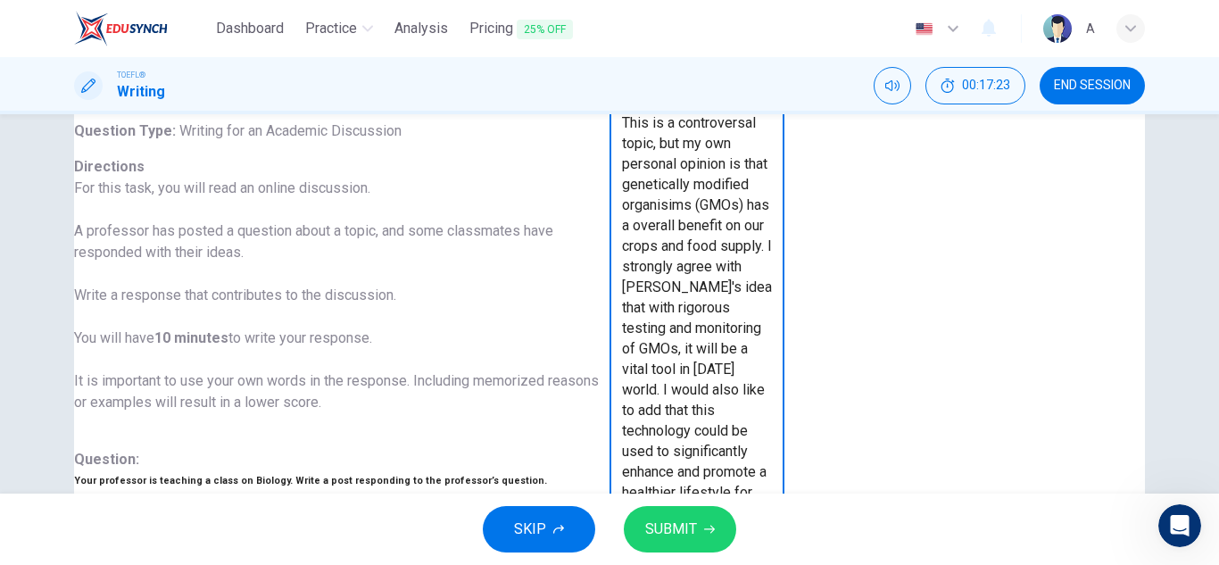
click at [772, 356] on textarea "This is a controversal topic, but my own personal opinion is that genetically m…" at bounding box center [697, 410] width 150 height 596
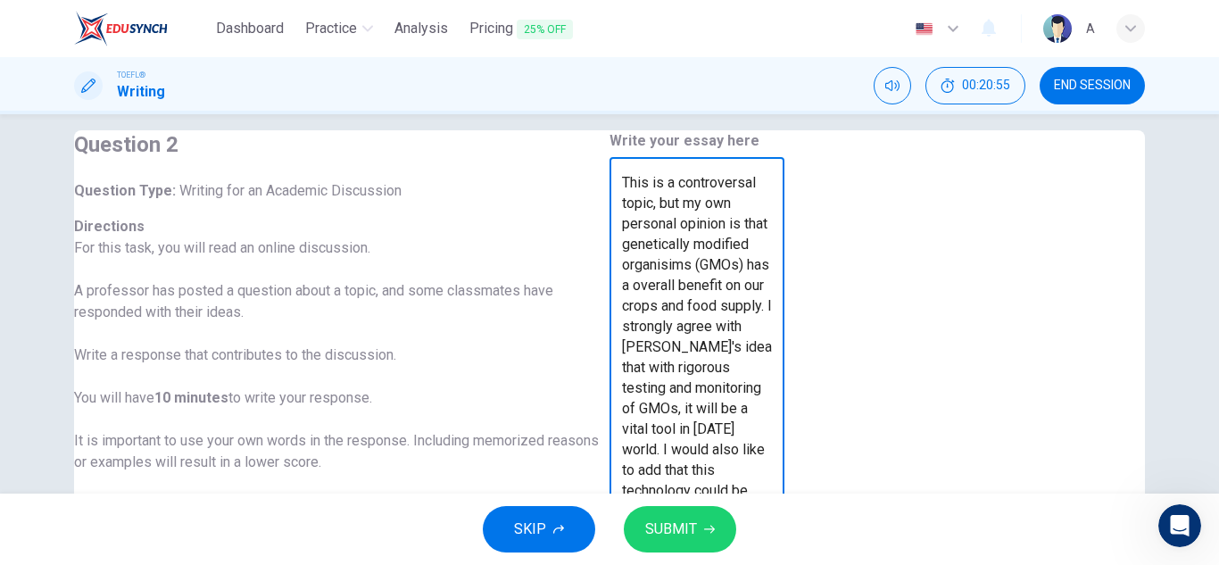
scroll to position [0, 0]
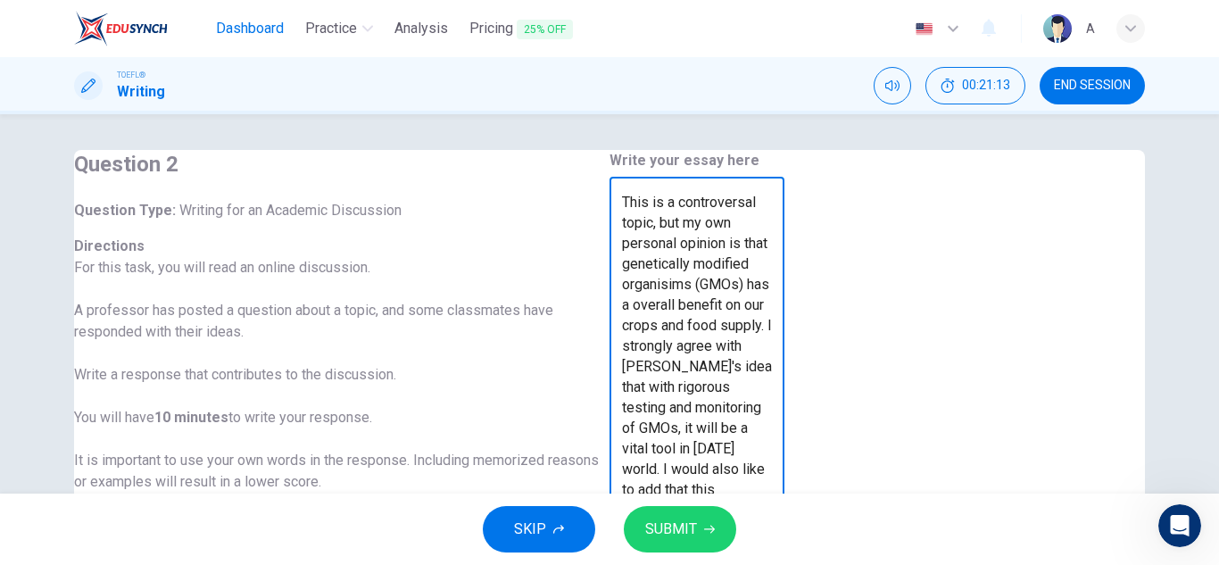
type textarea "This is a controversal topic, but my own personal opinion is that genetically m…"
